Goal: Information Seeking & Learning: Learn about a topic

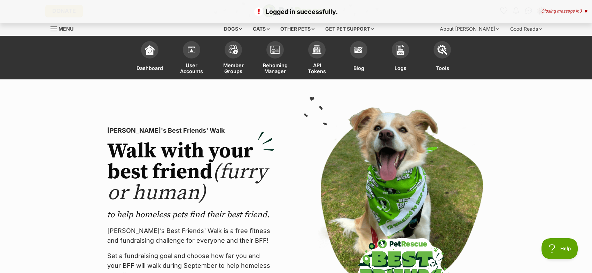
click at [579, 10] on span "3" at bounding box center [580, 10] width 2 height 5
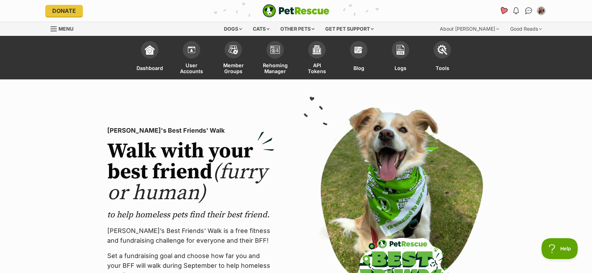
click at [507, 14] on link "Favourites" at bounding box center [503, 10] width 14 height 14
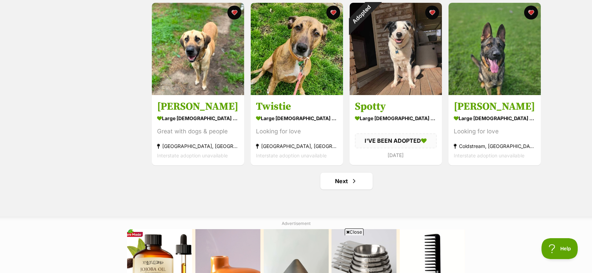
scroll to position [850, 0]
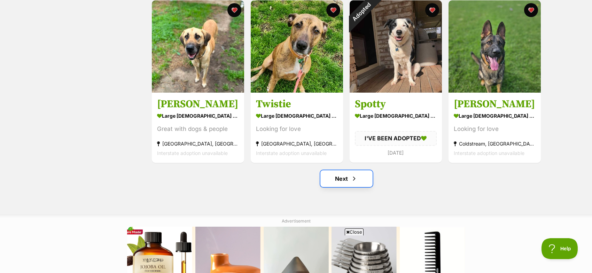
click at [334, 179] on link "Next" at bounding box center [346, 178] width 52 height 17
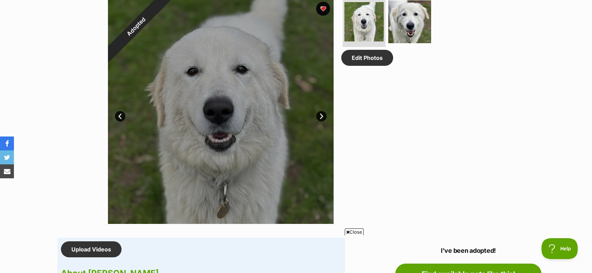
scroll to position [375, 0]
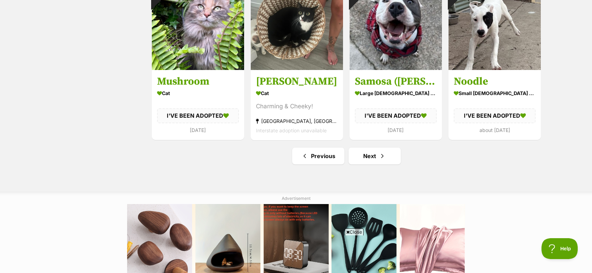
scroll to position [880, 0]
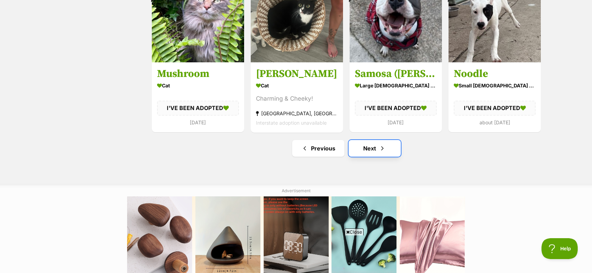
click at [371, 155] on link "Next" at bounding box center [375, 148] width 52 height 17
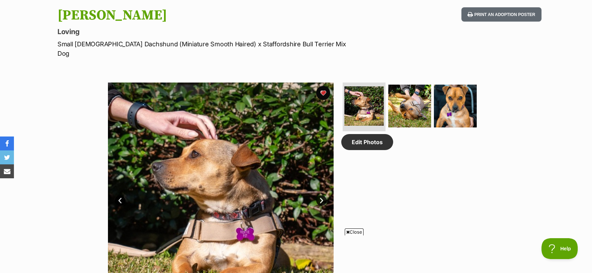
scroll to position [311, 0]
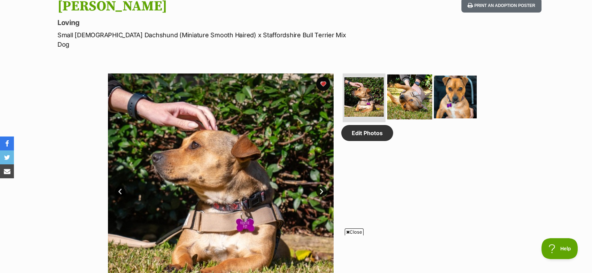
click at [405, 92] on img at bounding box center [409, 97] width 45 height 45
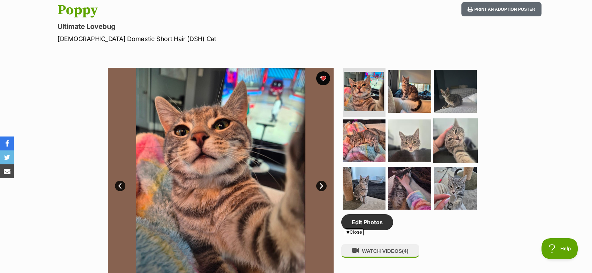
click at [451, 129] on img at bounding box center [455, 140] width 45 height 45
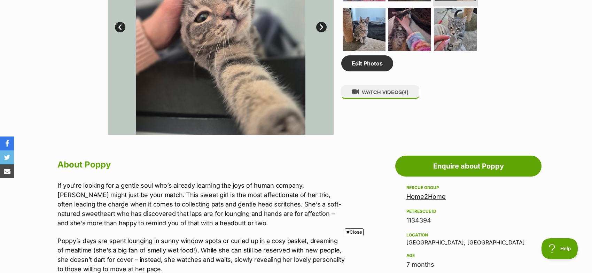
scroll to position [467, 0]
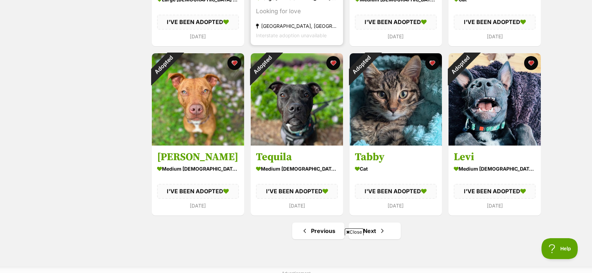
scroll to position [811, 0]
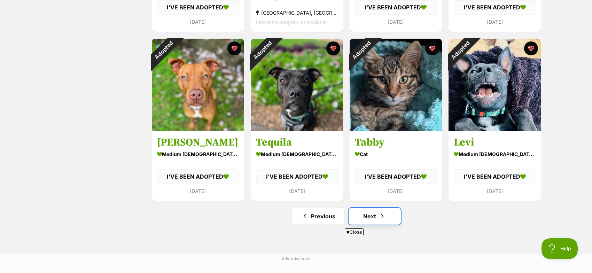
click at [391, 218] on link "Next" at bounding box center [375, 216] width 52 height 17
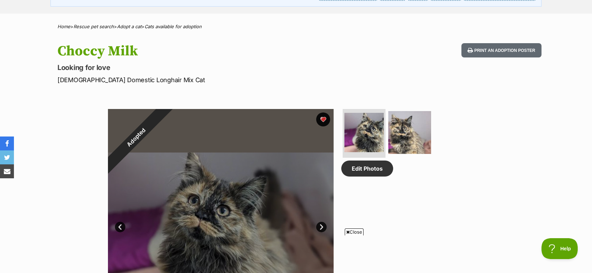
scroll to position [324, 0]
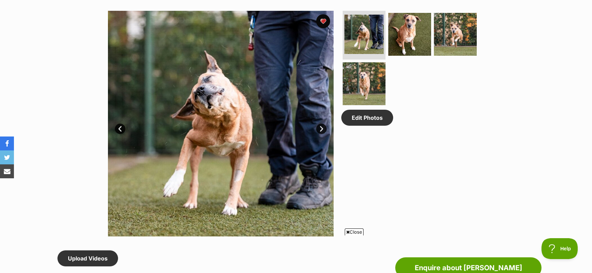
scroll to position [380, 0]
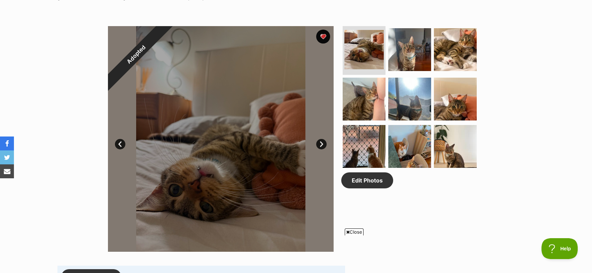
scroll to position [349, 0]
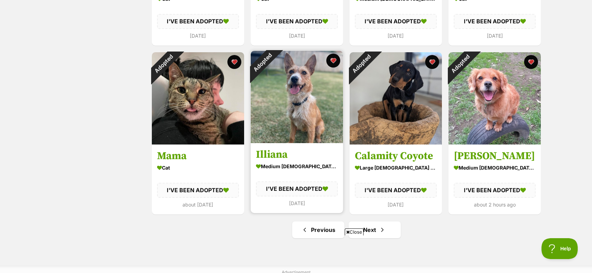
scroll to position [794, 0]
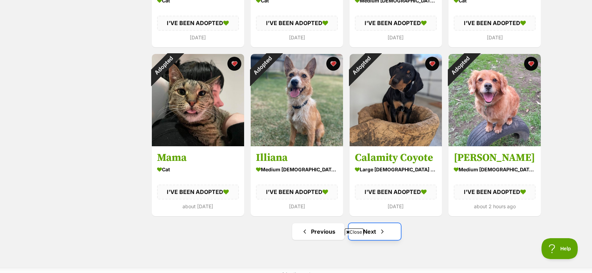
click at [379, 227] on span "Next page" at bounding box center [382, 231] width 7 height 8
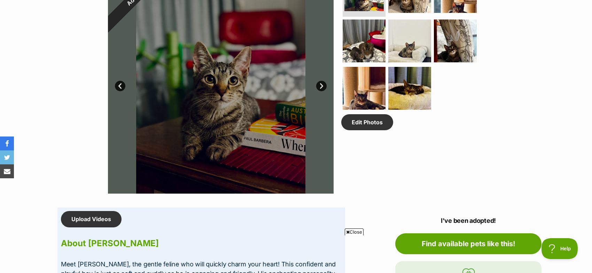
scroll to position [405, 0]
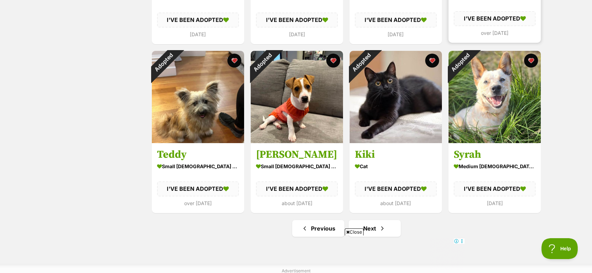
scroll to position [934, 0]
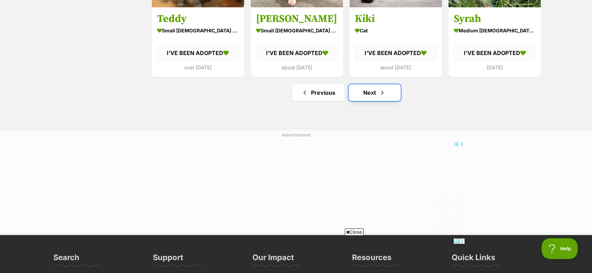
click at [388, 98] on link "Next" at bounding box center [375, 92] width 52 height 17
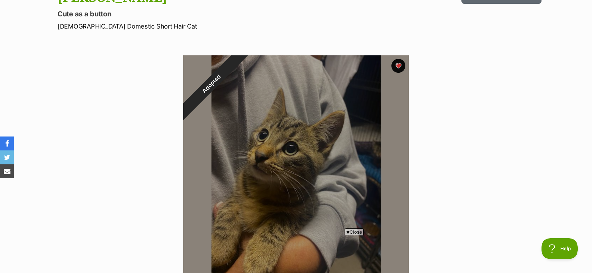
scroll to position [422, 0]
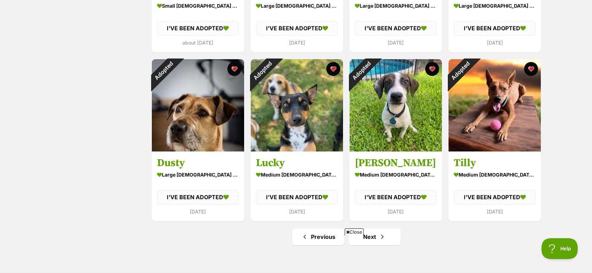
scroll to position [869, 0]
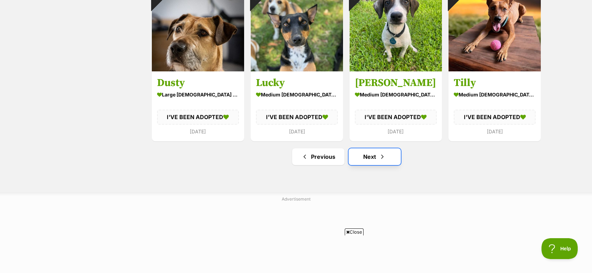
click at [366, 157] on link "Next" at bounding box center [375, 156] width 52 height 17
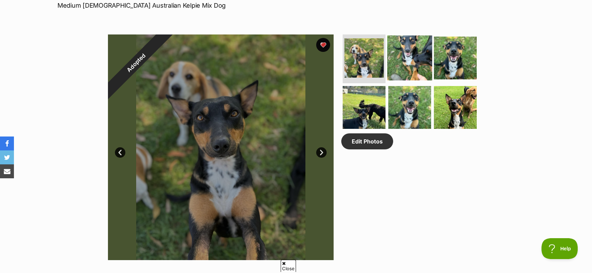
click at [419, 62] on img at bounding box center [409, 58] width 45 height 45
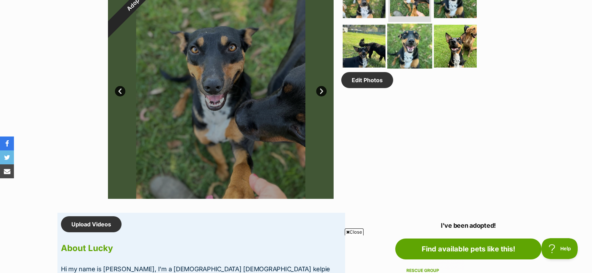
click at [407, 53] on img at bounding box center [409, 46] width 45 height 45
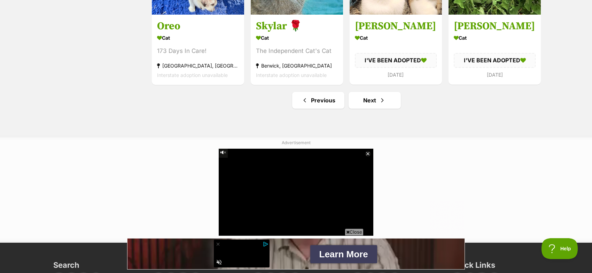
scroll to position [952, 0]
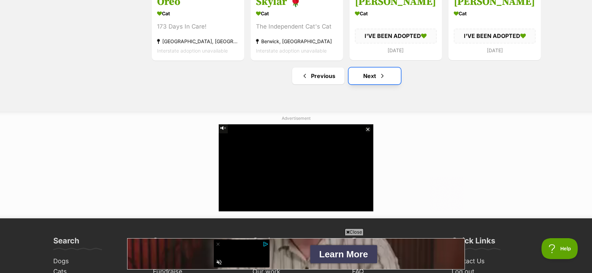
click at [369, 68] on link "Next" at bounding box center [375, 76] width 52 height 17
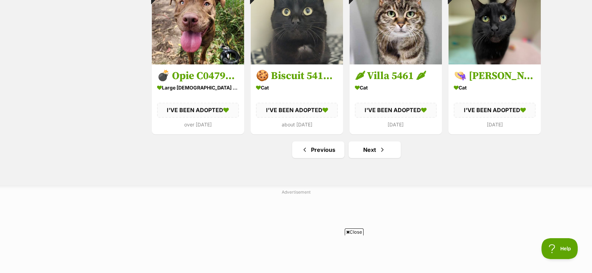
scroll to position [878, 0]
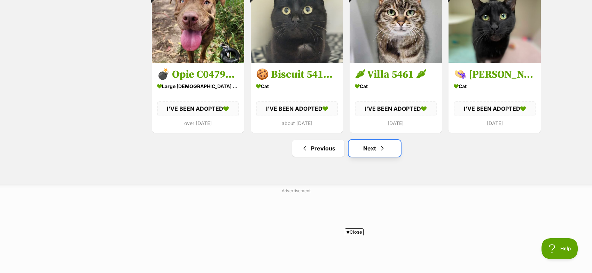
click at [367, 147] on link "Next" at bounding box center [375, 148] width 52 height 17
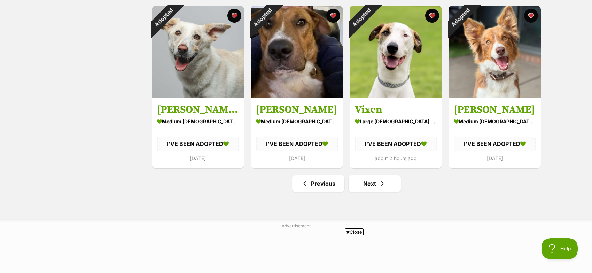
scroll to position [847, 0]
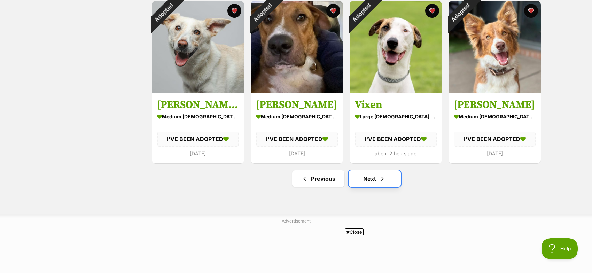
click at [370, 184] on link "Next" at bounding box center [375, 178] width 52 height 17
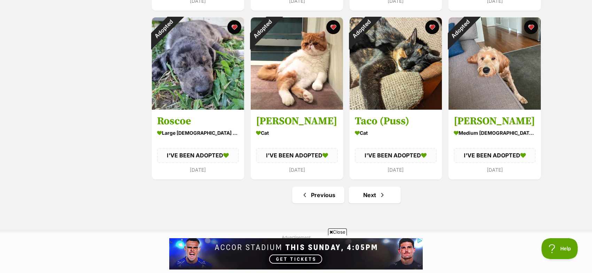
scroll to position [838, 0]
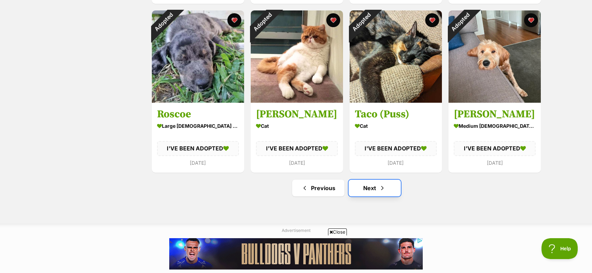
click at [381, 181] on link "Next" at bounding box center [375, 188] width 52 height 17
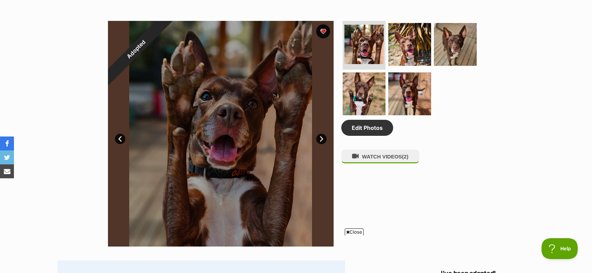
scroll to position [346, 0]
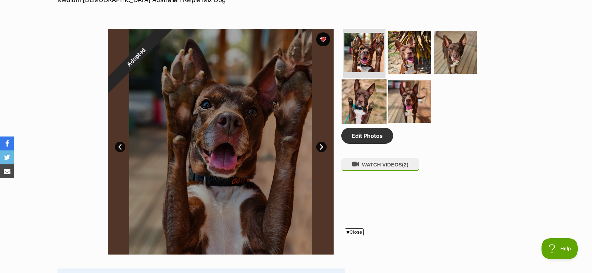
click at [369, 94] on img at bounding box center [364, 101] width 45 height 45
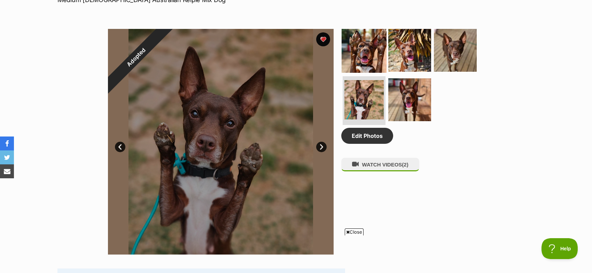
click at [362, 47] on img at bounding box center [364, 50] width 45 height 45
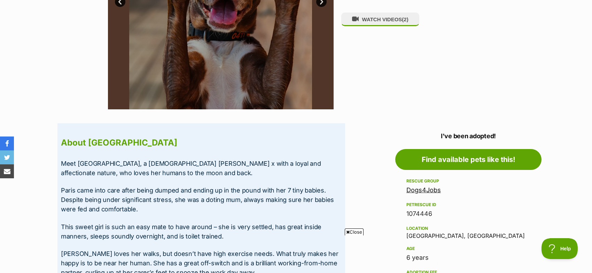
scroll to position [0, 0]
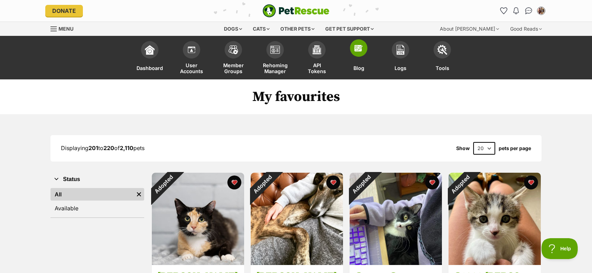
click at [358, 50] on img at bounding box center [359, 48] width 10 height 10
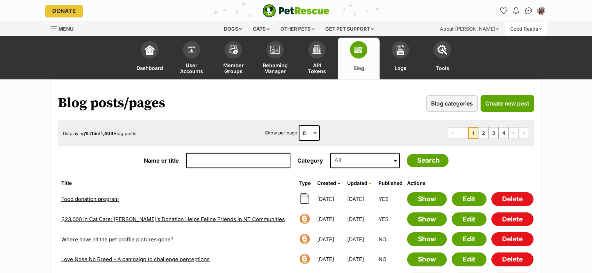
click at [515, 34] on div "Good Reads" at bounding box center [525, 29] width 41 height 14
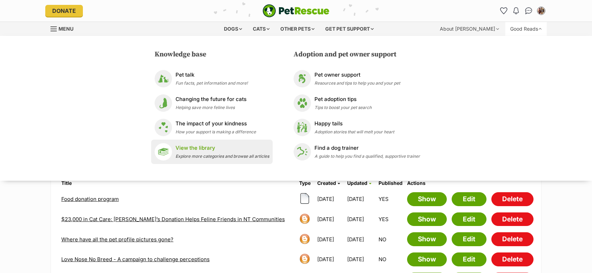
click at [201, 149] on p "View the library" at bounding box center [222, 148] width 94 height 8
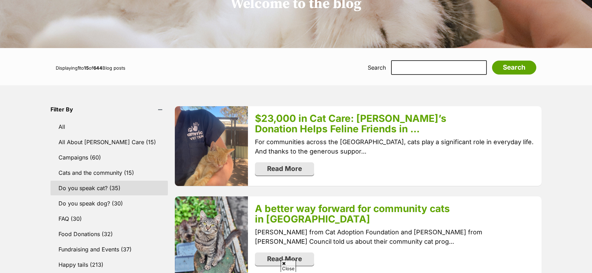
click at [93, 188] on link "Do you speak cat? (35)" at bounding box center [108, 188] width 117 height 15
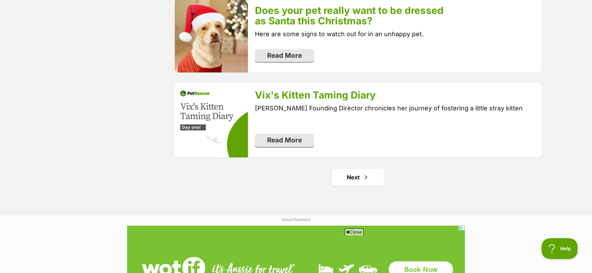
scroll to position [1365, 0]
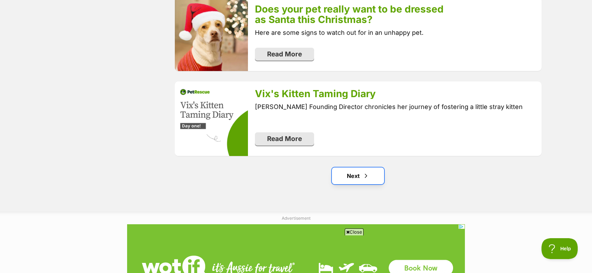
click at [374, 174] on link "Next" at bounding box center [358, 175] width 52 height 17
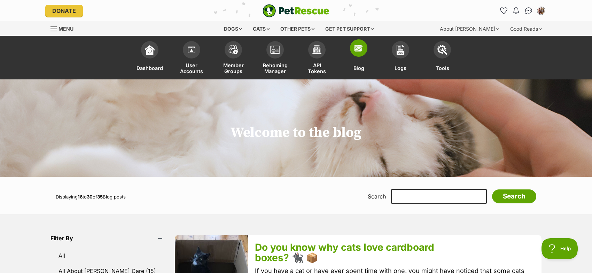
click at [355, 52] on img at bounding box center [359, 48] width 10 height 10
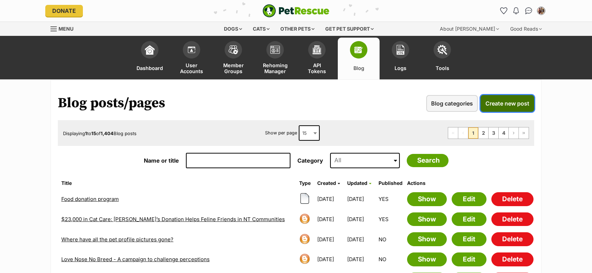
click at [493, 107] on span "Create new post" at bounding box center [507, 103] width 44 height 8
